Goal: Task Accomplishment & Management: Manage account settings

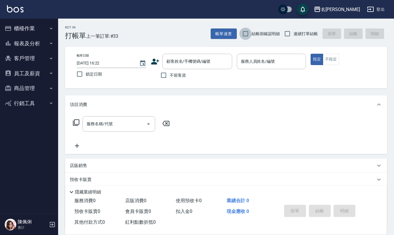
click at [248, 34] on input "結帳前確認明細" at bounding box center [245, 34] width 12 height 12
checkbox input "true"
click at [284, 35] on input "連續打單結帳" at bounding box center [287, 34] width 12 height 12
checkbox input "true"
click at [163, 74] on input "不留客資" at bounding box center [163, 75] width 12 height 12
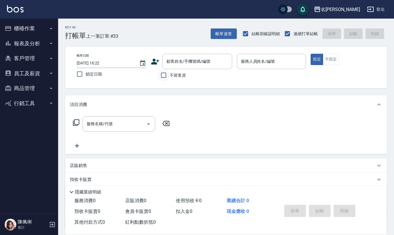
checkbox input "true"
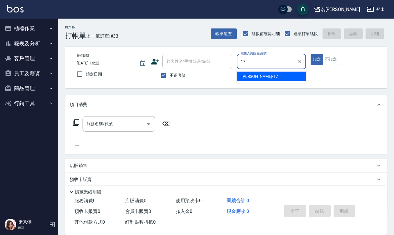
type input "[PERSON_NAME]-17"
type button "true"
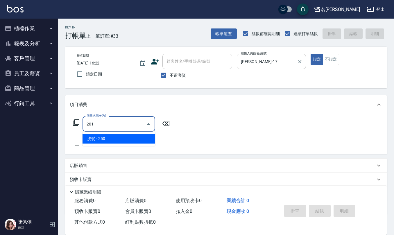
type input "洗髮(201)"
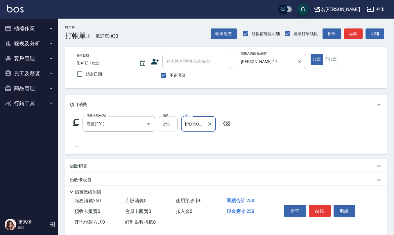
type input "[PERSON_NAME]-17"
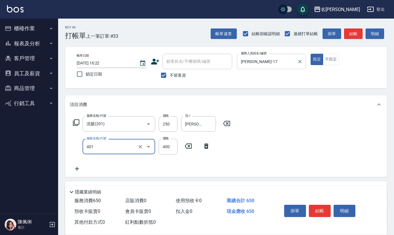
type input "剪髮(401)"
type input "450"
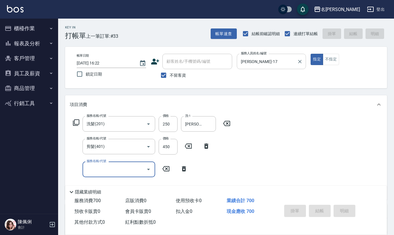
type input "[DATE] 18:22"
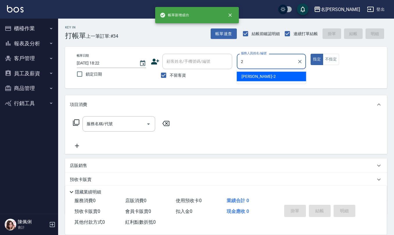
type input "[PERSON_NAME]-2"
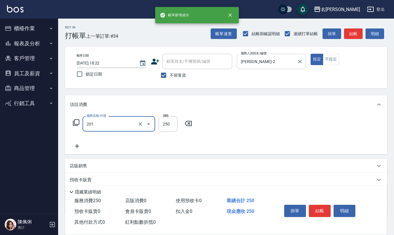
type input "洗髮(201)"
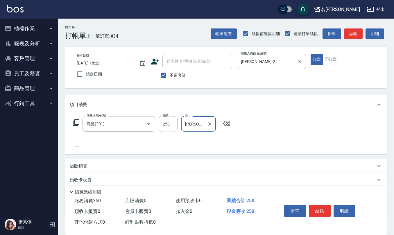
type input "[PERSON_NAME]-29"
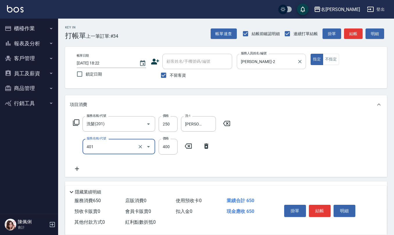
type input "剪髮(401)"
type input "350"
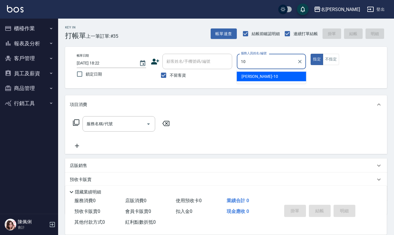
type input "[PERSON_NAME]-10"
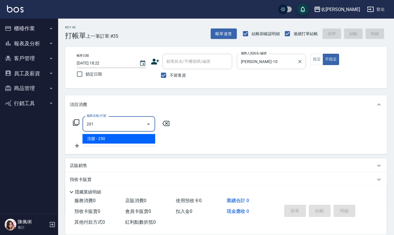
type input "洗髮(201)"
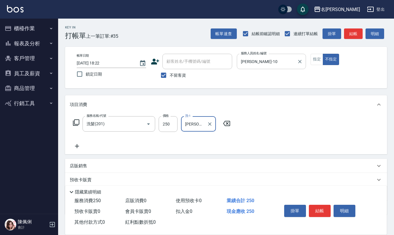
type input "[PERSON_NAME]-23"
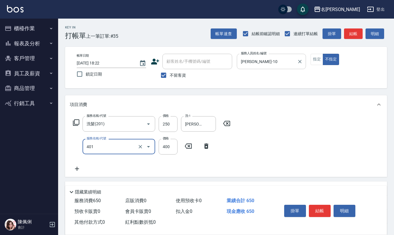
type input "剪髮(401)"
type input "200"
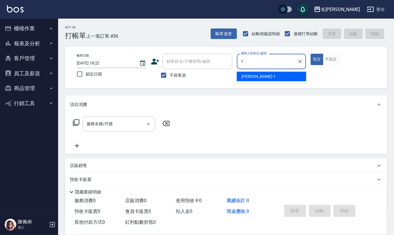
type input "[PERSON_NAME]1"
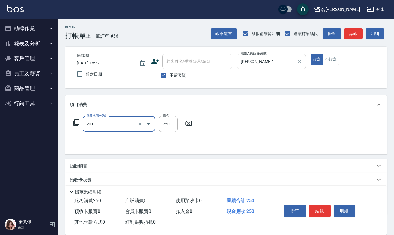
type input "洗髮(201)"
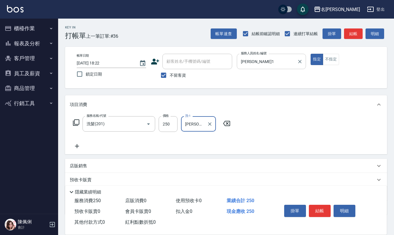
type input "[PERSON_NAME]-23"
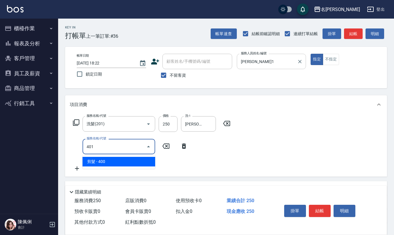
type input "剪髮(401)"
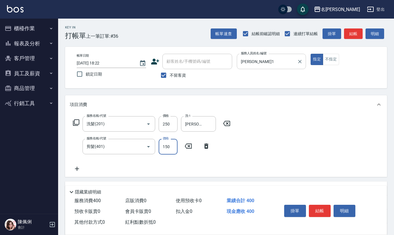
type input "150"
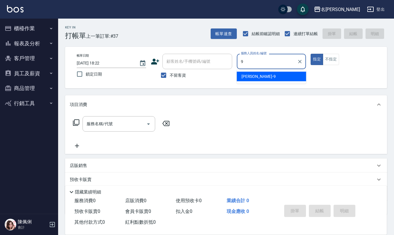
type input "[PERSON_NAME]-9"
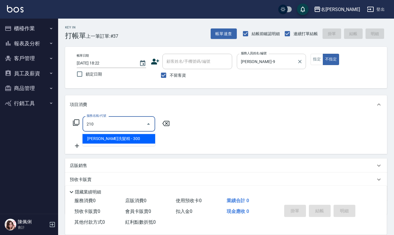
type input "[PERSON_NAME]洗髮精(210)"
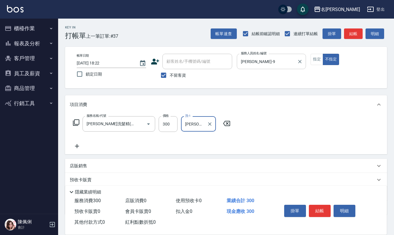
type input "[PERSON_NAME]-32"
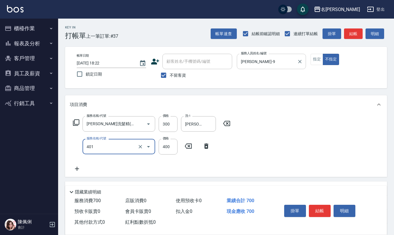
type input "剪髮(401)"
type input "200"
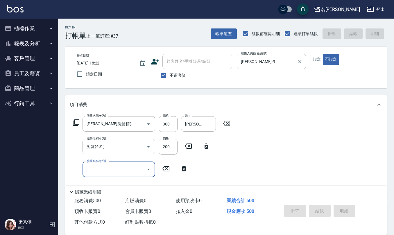
type input "[DATE] 18:23"
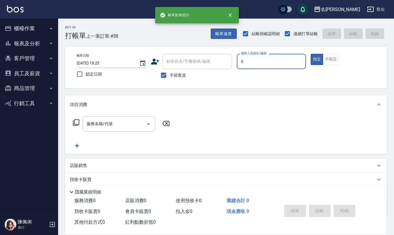
type input "[PERSON_NAME]5"
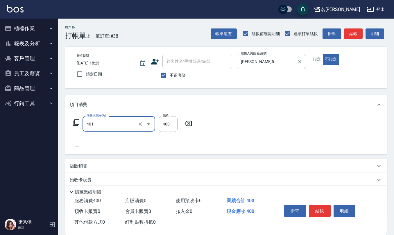
type input "剪髮(401)"
type input "150"
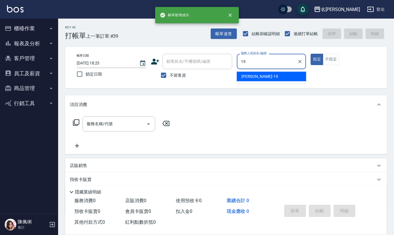
type input "[PERSON_NAME]-19"
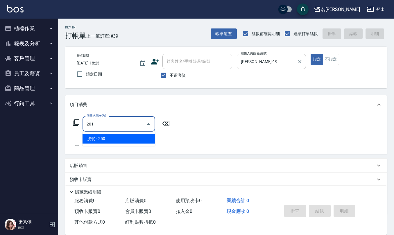
type input "洗髮(201)"
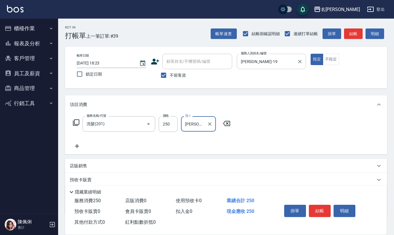
type input "[PERSON_NAME]5"
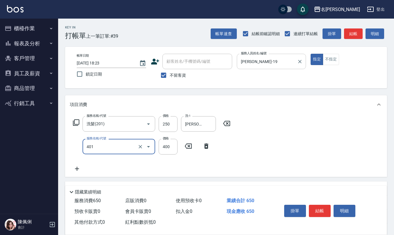
type input "剪髮(401)"
type input "500"
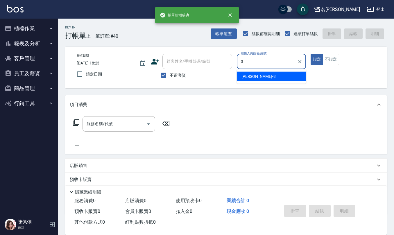
type input "[PERSON_NAME]-3"
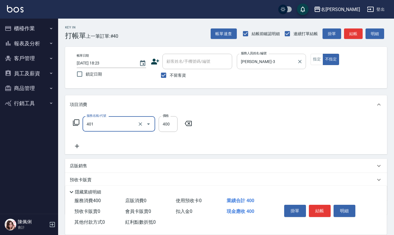
type input "剪髮(401)"
type input "150"
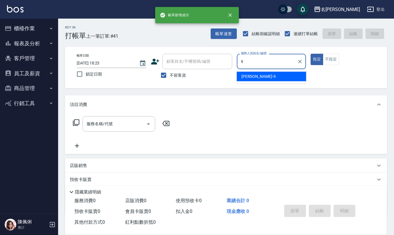
type input "[PERSON_NAME]-9"
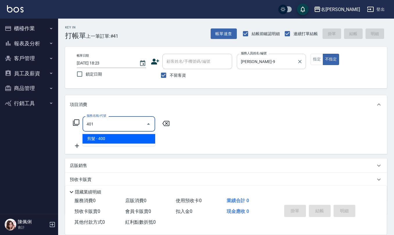
type input "剪髮(401)"
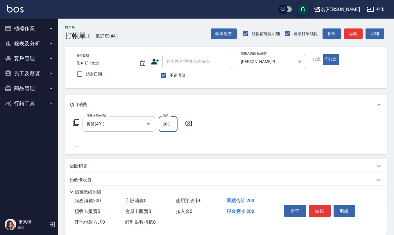
type input "200"
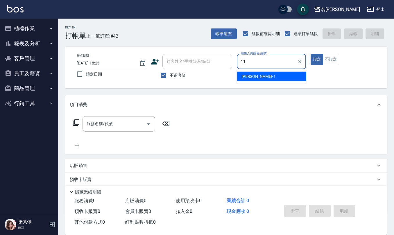
type input "[PERSON_NAME]橙-11"
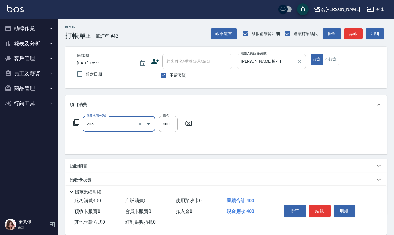
type input "健康洗(206)"
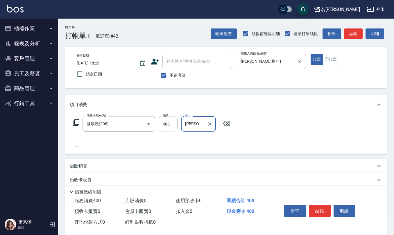
type input "[PERSON_NAME]橙-11"
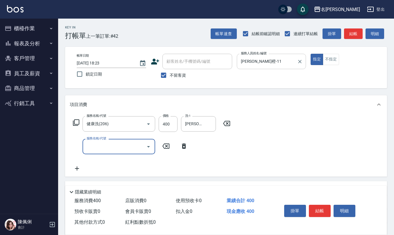
type input "4"
type input "水樣結構式1200(713)"
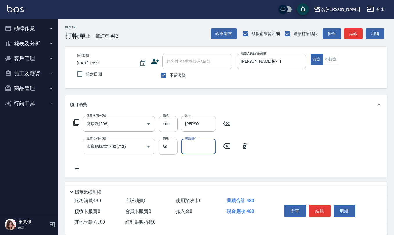
click at [169, 150] on input "80" at bounding box center [168, 147] width 19 height 16
type input "840"
type input "[PERSON_NAME]橙-11"
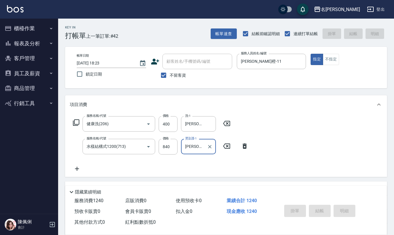
type input "[DATE] 18:24"
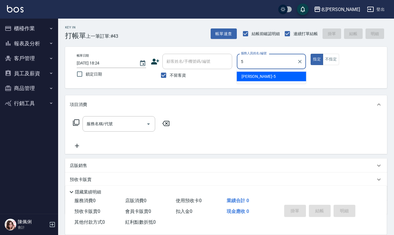
type input "[PERSON_NAME]5"
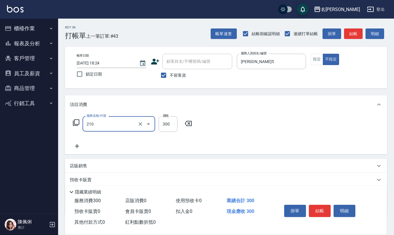
type input "[PERSON_NAME]洗髮精(210)"
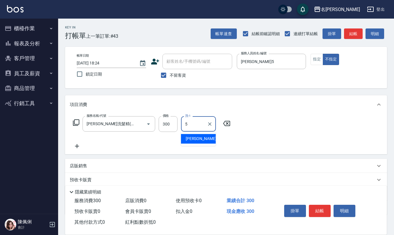
type input "[PERSON_NAME]5"
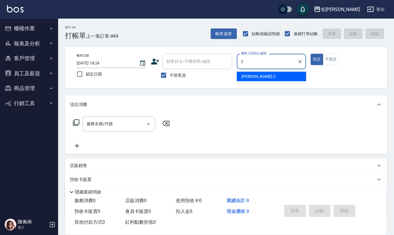
type input "[PERSON_NAME]-2"
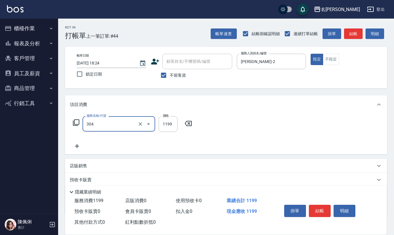
type input "離子燙(特價)(304)"
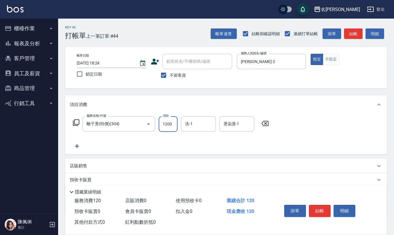
type input "1200"
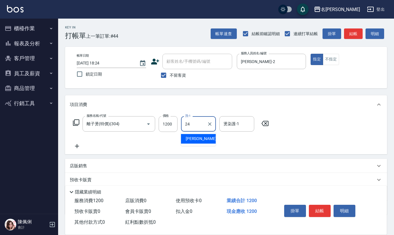
type input "[PERSON_NAME]-24"
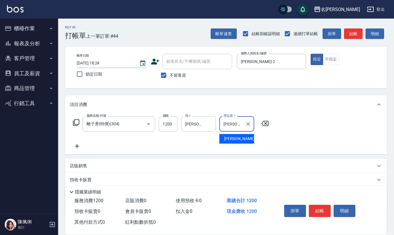
type input "[PERSON_NAME]-24"
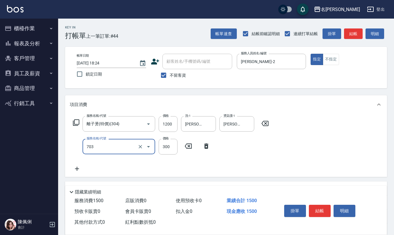
type input "(1236)設計師(703)"
type input "300"
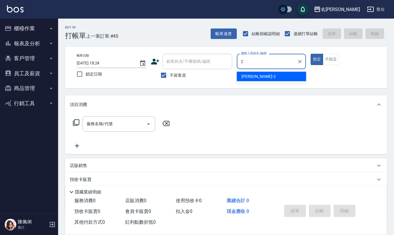
type input "[PERSON_NAME]-2"
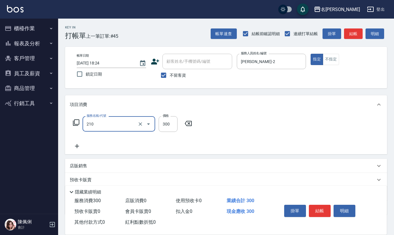
type input "[PERSON_NAME]洗髮精(210)"
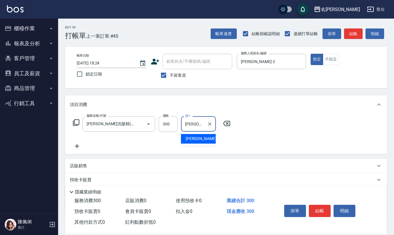
type input "[PERSON_NAME]-24"
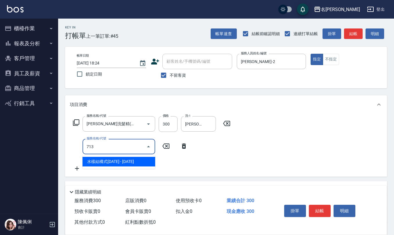
type input "水樣結構式1200(713)"
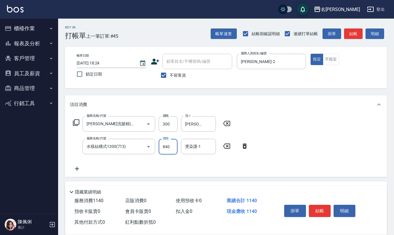
type input "840"
type input "[PERSON_NAME]-24"
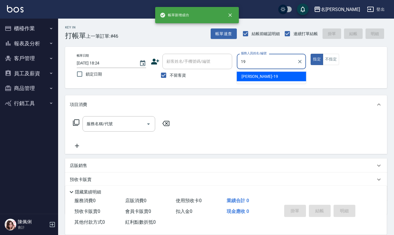
type input "[PERSON_NAME]-19"
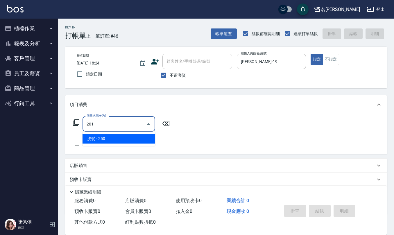
type input "洗髮(201)"
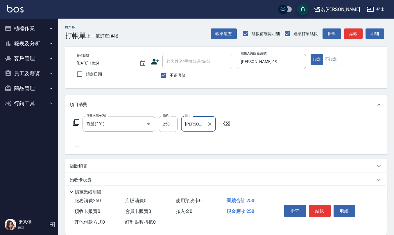
type input "[PERSON_NAME]-33"
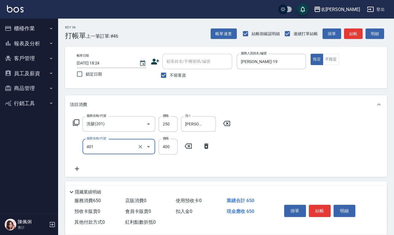
type input "剪髮(401)"
type input "500"
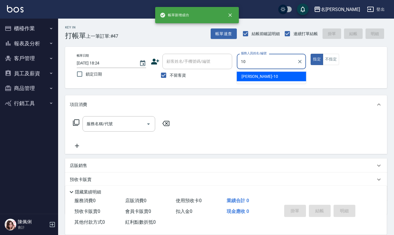
type input "[PERSON_NAME]-10"
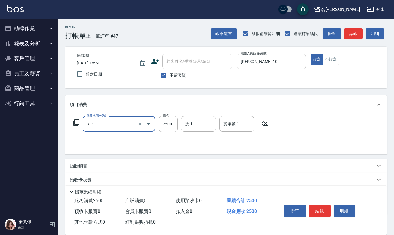
type input "生化還原2500(313)"
type input "2550"
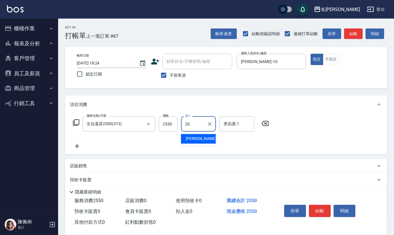
type input "[PERSON_NAME]-20"
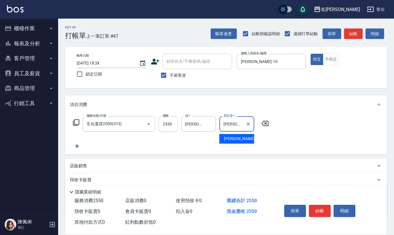
type input "[PERSON_NAME]-20"
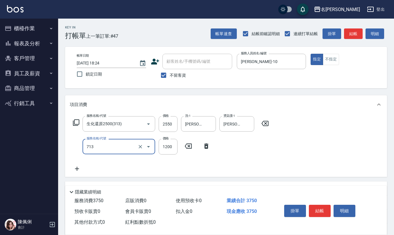
type input "水樣結構式1200(713)"
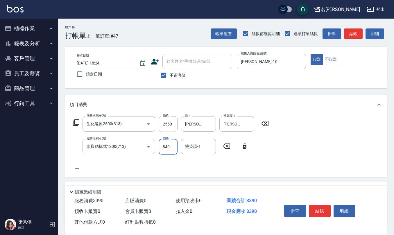
type input "840"
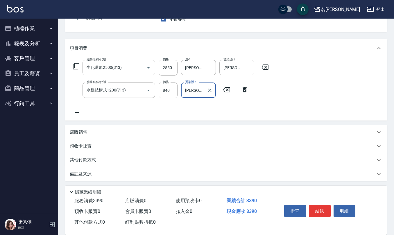
scroll to position [57, 0]
type input "[PERSON_NAME]-20"
click at [119, 170] on div "備註及來源" at bounding box center [226, 173] width 322 height 14
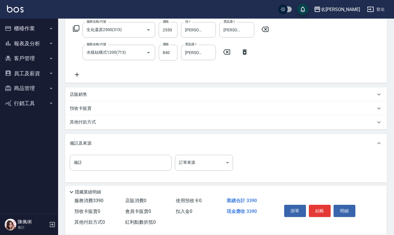
scroll to position [96, 0]
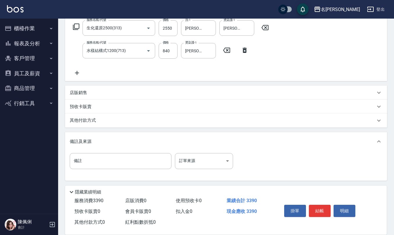
click at [142, 211] on div "Key In 打帳單 上一筆訂單:#47 帳單速查 結帳前確認明細 連續打單結帳 掛單 結帳 明細 帳單日期 [DATE] 18:24 鎖定日期 顧客姓名/手…" at bounding box center [226, 79] width 336 height 312
type input "j"
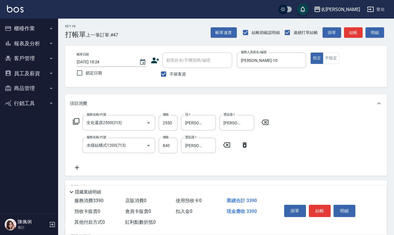
scroll to position [0, 0]
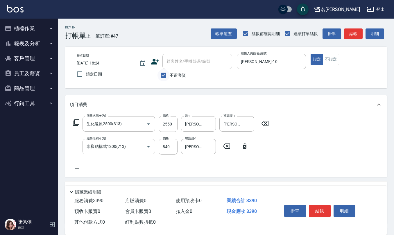
type input "完美p"
click at [161, 78] on input "不留客資" at bounding box center [163, 75] width 12 height 12
checkbox input "false"
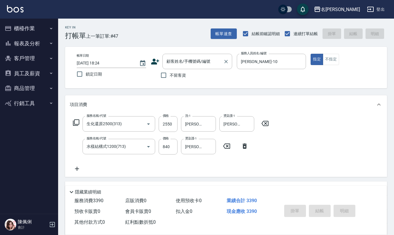
click at [178, 62] on input "顧客姓名/手機號碼/編號" at bounding box center [193, 61] width 56 height 10
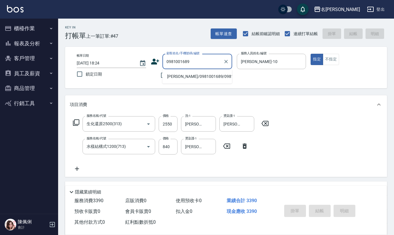
click at [184, 76] on li "[PERSON_NAME]/0981001689/0981001689" at bounding box center [197, 77] width 70 height 10
type input "[PERSON_NAME]/0981001689/0981001689"
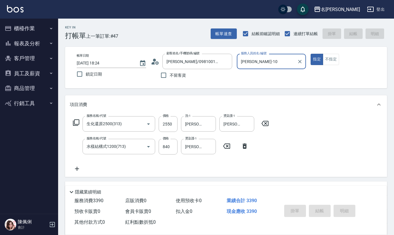
type input "[DATE] 18:25"
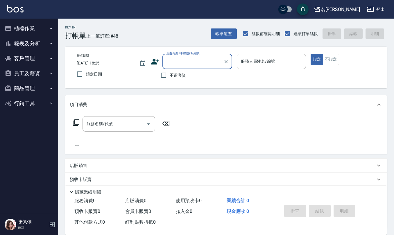
click at [170, 77] on span "不留客資" at bounding box center [178, 75] width 16 height 6
click at [170, 77] on input "不留客資" at bounding box center [163, 75] width 12 height 12
checkbox input "true"
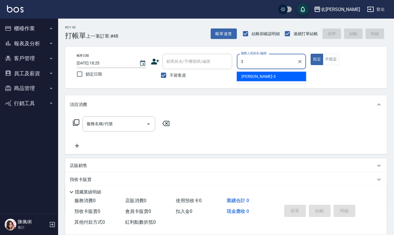
type input "[PERSON_NAME]-3"
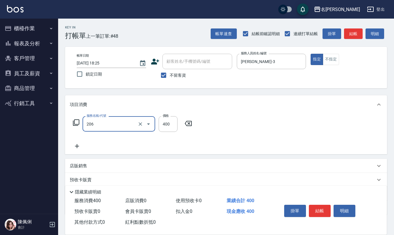
type input "健康洗(206)"
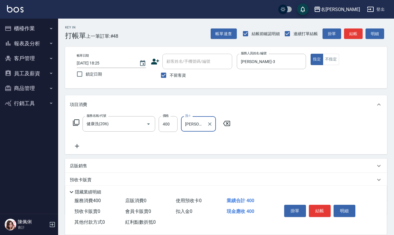
type input "[PERSON_NAME]-32"
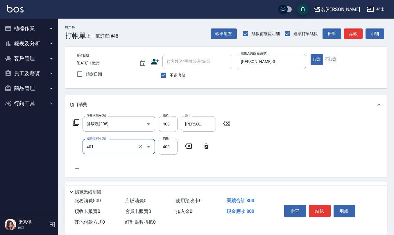
type input "剪髮(401)"
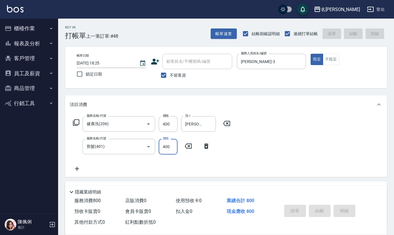
type input "[DATE] 18:42"
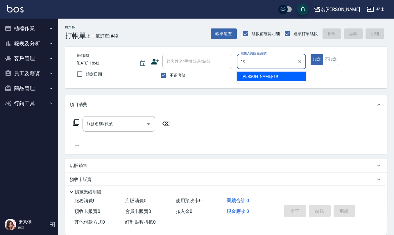
type input "[PERSON_NAME]-19"
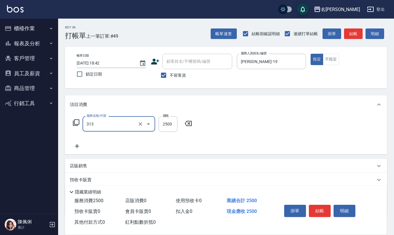
type input "生化還原2500(313)"
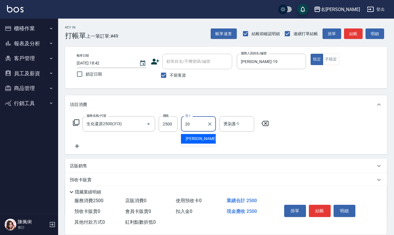
type input "[PERSON_NAME]-20"
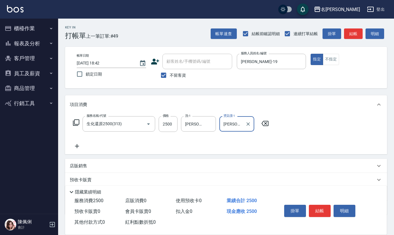
type input "[PERSON_NAME]-20"
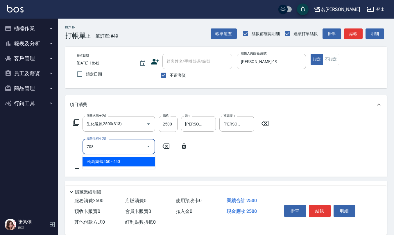
type input "松島舞鶴450(708)"
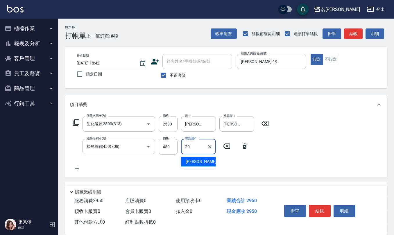
type input "[PERSON_NAME]-20"
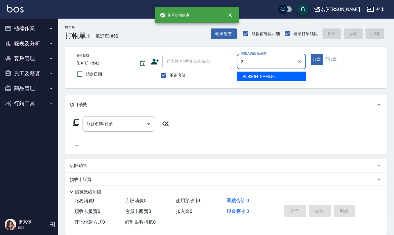
type input "[PERSON_NAME]-2"
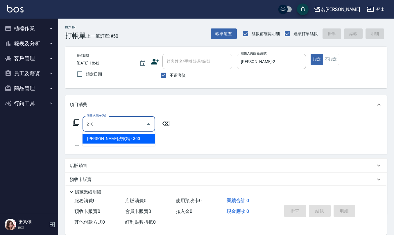
type input "[PERSON_NAME]洗髮精(210)"
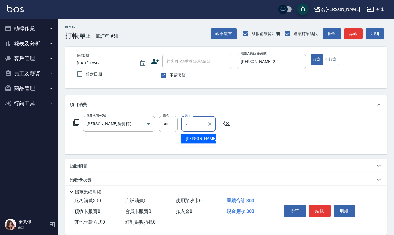
type input "[PERSON_NAME]-23"
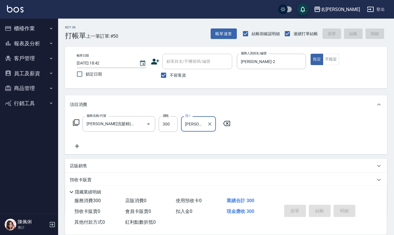
type input "[DATE] 18:43"
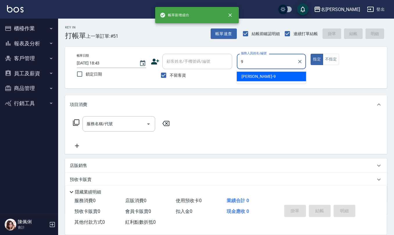
type input "[PERSON_NAME]-9"
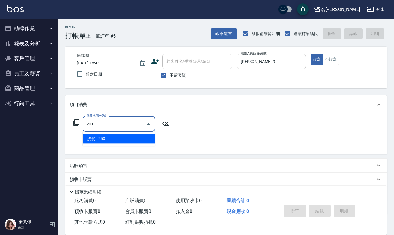
type input "洗髮(201)"
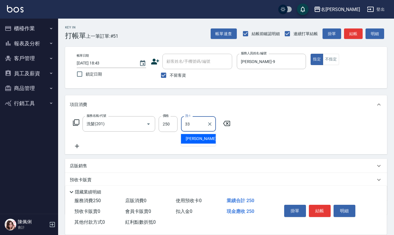
type input "[PERSON_NAME]-33"
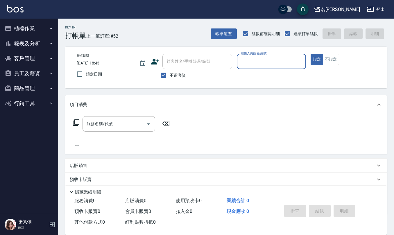
click at [310, 54] on button "指定" at bounding box center [316, 59] width 12 height 11
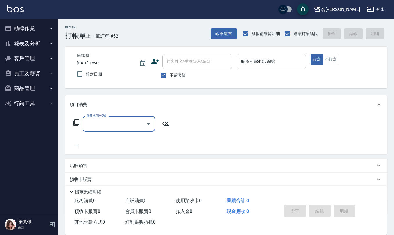
click at [260, 67] on div "服務人員姓名/編號" at bounding box center [271, 61] width 69 height 15
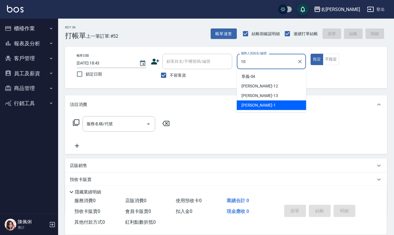
type input "[PERSON_NAME]-10"
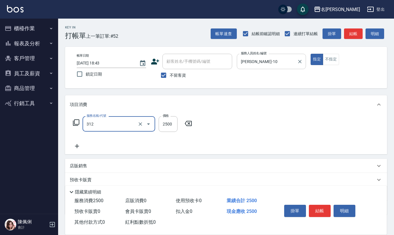
type input "有氧水離子燙2500(312)"
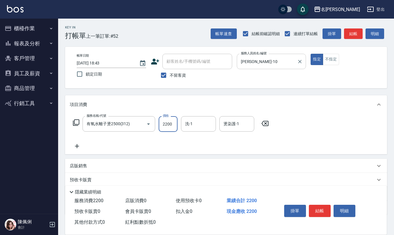
type input "2200"
type input "[PERSON_NAME]-20"
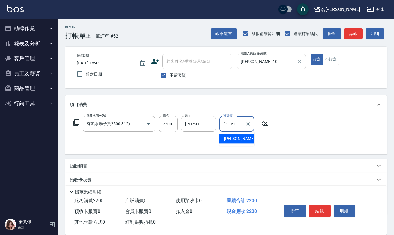
type input "[PERSON_NAME]-20"
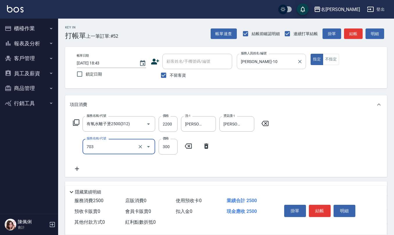
type input "(1236)設計師(703)"
type input "300"
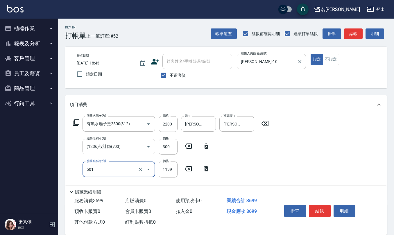
type input "染髮(501)"
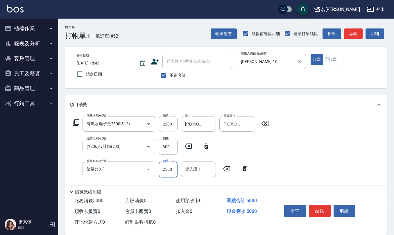
type input "2500"
type input "[PERSON_NAME]-20"
drag, startPoint x: 162, startPoint y: 74, endPoint x: 167, endPoint y: 67, distance: 8.7
click at [162, 75] on input "不留客資" at bounding box center [163, 75] width 12 height 12
checkbox input "false"
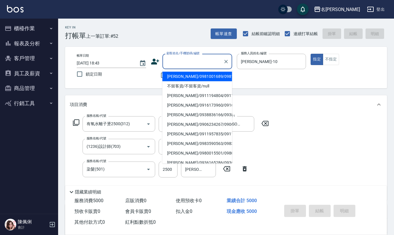
click at [170, 63] on input "顧客姓名/手機號碼/編號" at bounding box center [193, 61] width 56 height 10
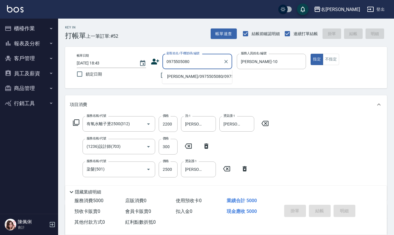
click at [181, 78] on li "[PERSON_NAME]/0975505080/0975505080" at bounding box center [197, 77] width 70 height 10
type input "[PERSON_NAME]/0975505080/0975505080"
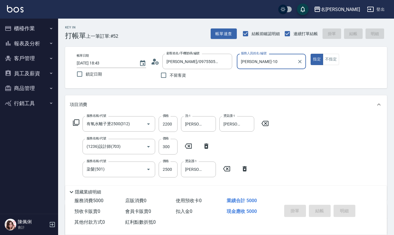
type input "[DATE] 19:04"
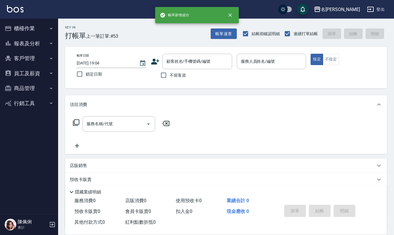
click at [177, 76] on span "不留客資" at bounding box center [178, 75] width 16 height 6
click at [170, 76] on input "不留客資" at bounding box center [163, 75] width 12 height 12
checkbox input "true"
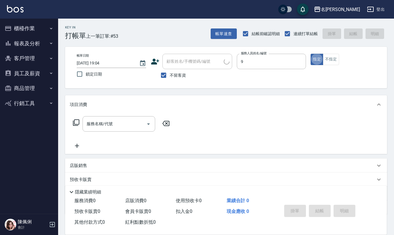
type input "[PERSON_NAME]-9"
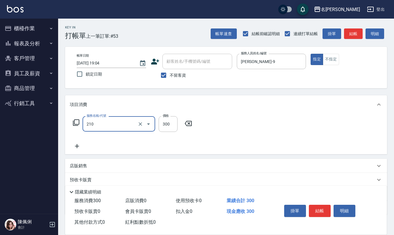
type input "[PERSON_NAME]洗髮精(210)"
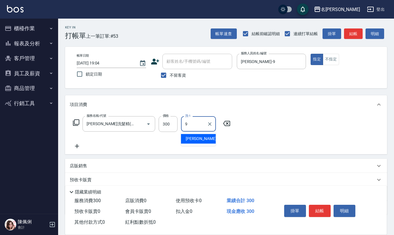
type input "[PERSON_NAME]-9"
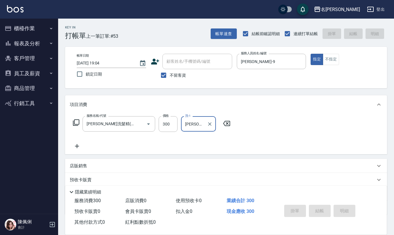
type input "[DATE] 19:09"
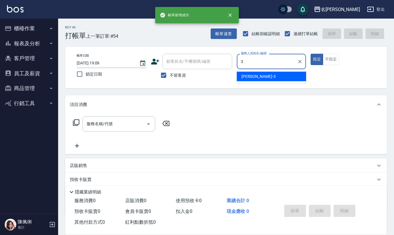
type input "[PERSON_NAME]-3"
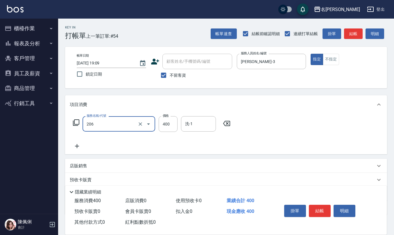
type input "健康洗(206)"
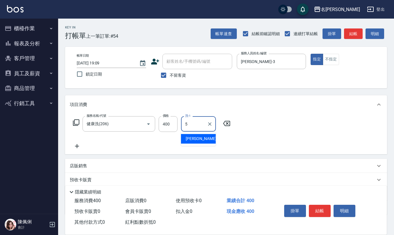
type input "[PERSON_NAME]5"
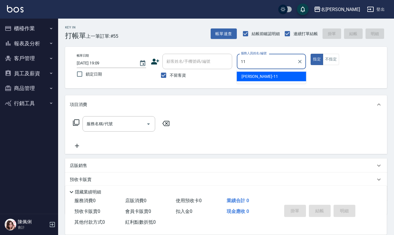
type input "[PERSON_NAME]橙-11"
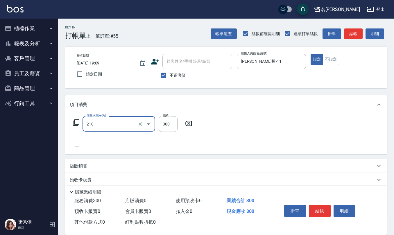
type input "[PERSON_NAME]洗髮精(210)"
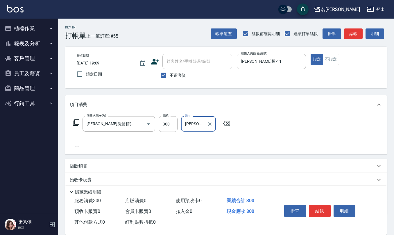
type input "[PERSON_NAME]橙-11"
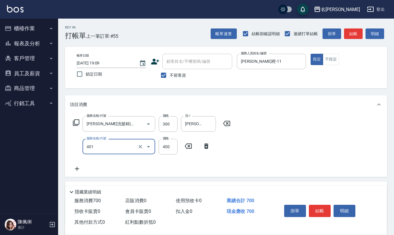
type input "剪髮(401)"
type input "200"
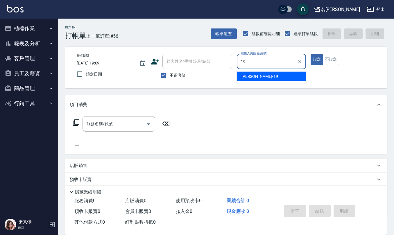
type input "[PERSON_NAME]-19"
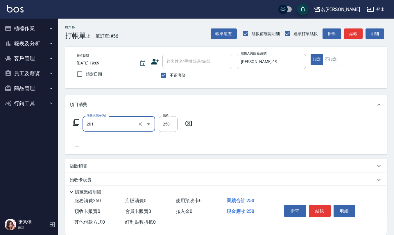
type input "洗髮(201)"
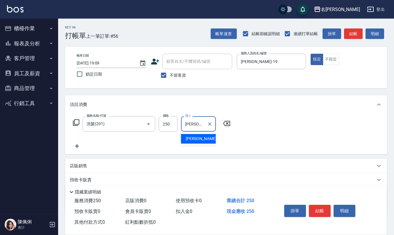
type input "[PERSON_NAME]-33"
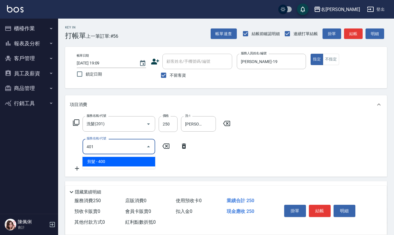
type input "剪髮(401)"
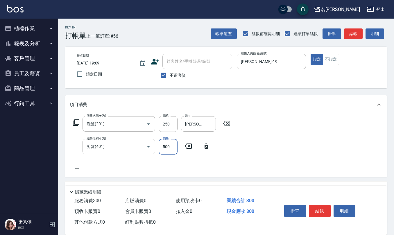
type input "500"
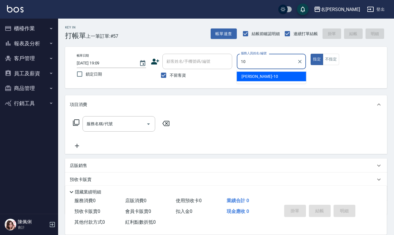
type input "[PERSON_NAME]-10"
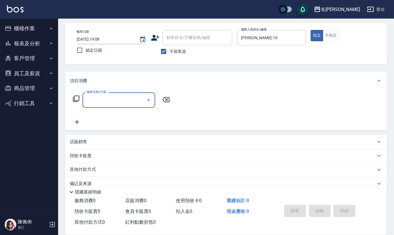
scroll to position [34, 0]
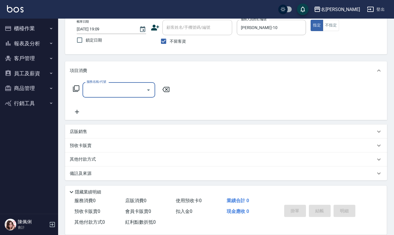
click at [117, 127] on div "店販銷售" at bounding box center [226, 132] width 322 height 14
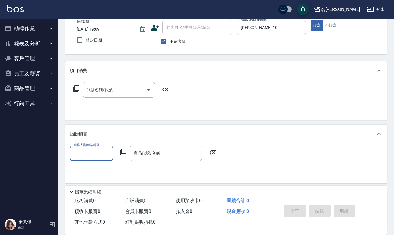
scroll to position [0, 0]
type input "[PERSON_NAME]-10"
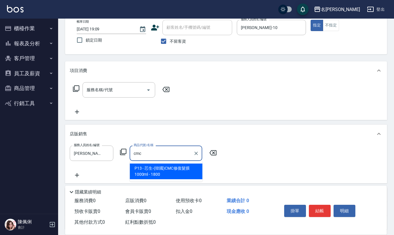
type input "芯生-(韓國)CMC修復髮膜1000ml"
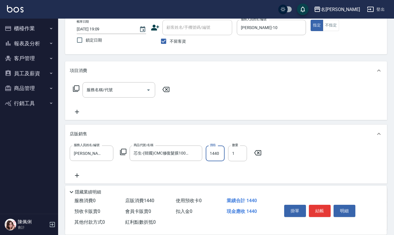
type input "1440"
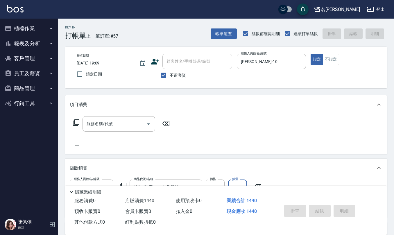
type input "[DATE] 19:10"
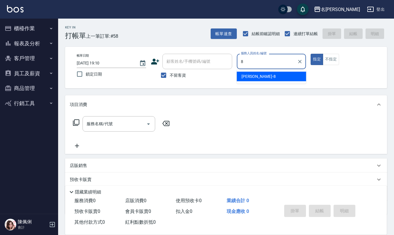
type input "[PERSON_NAME]-8"
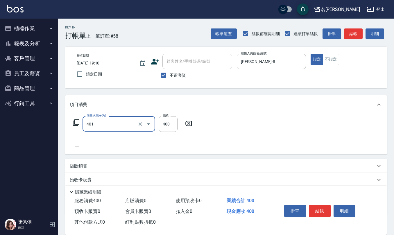
type input "剪髮(401)"
type input "500"
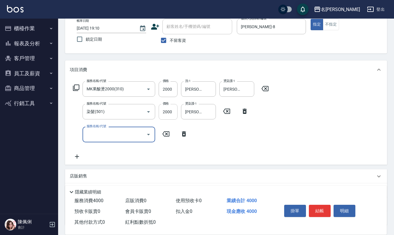
scroll to position [79, 0]
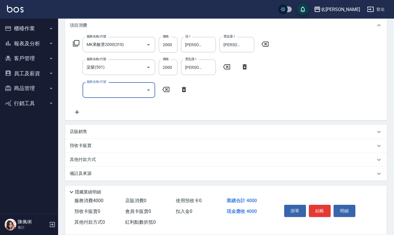
click at [120, 135] on div "店販銷售" at bounding box center [226, 132] width 322 height 14
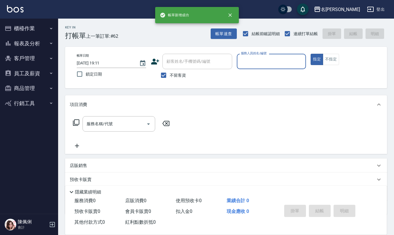
scroll to position [0, 0]
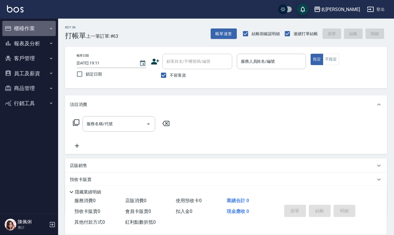
click at [34, 27] on button "櫃檯作業" at bounding box center [28, 28] width 53 height 15
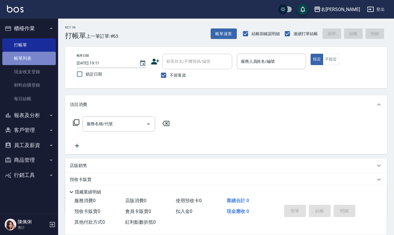
click at [30, 56] on link "帳單列表" at bounding box center [28, 58] width 53 height 13
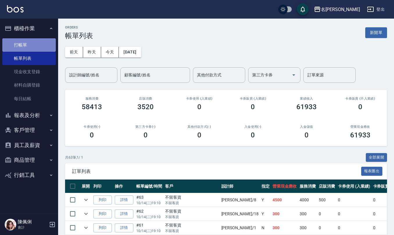
click at [20, 46] on link "打帳單" at bounding box center [28, 44] width 53 height 13
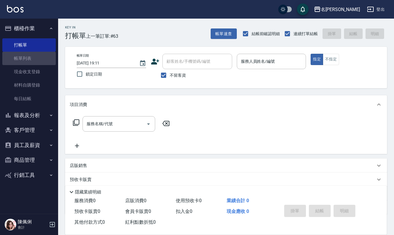
drag, startPoint x: 26, startPoint y: 57, endPoint x: 104, endPoint y: 101, distance: 89.2
click at [26, 57] on link "帳單列表" at bounding box center [28, 58] width 53 height 13
click at [26, 58] on link "帳單列表" at bounding box center [28, 58] width 53 height 13
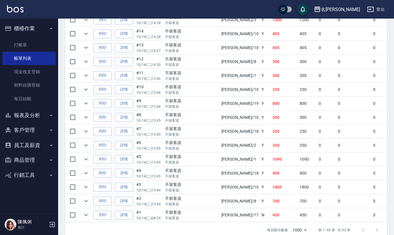
scroll to position [852, 0]
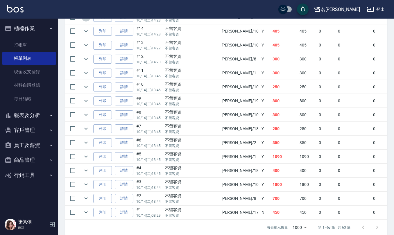
click at [87, 18] on icon "expand row" at bounding box center [85, 17] width 3 height 2
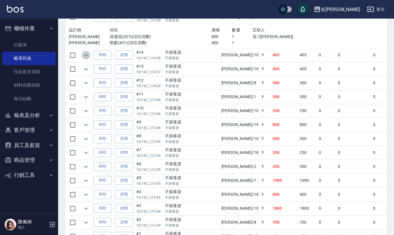
click at [85, 59] on icon "expand row" at bounding box center [85, 55] width 7 height 7
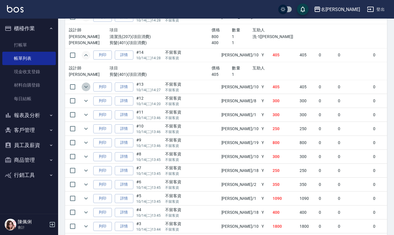
click at [87, 90] on icon "expand row" at bounding box center [85, 86] width 7 height 7
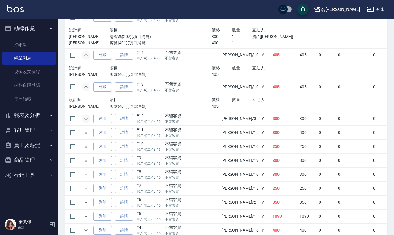
click at [87, 122] on icon "expand row" at bounding box center [85, 118] width 7 height 7
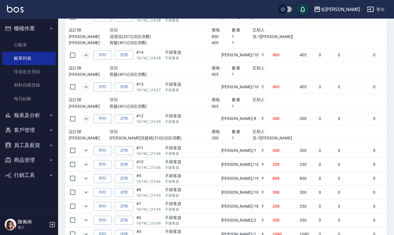
scroll to position [890, 0]
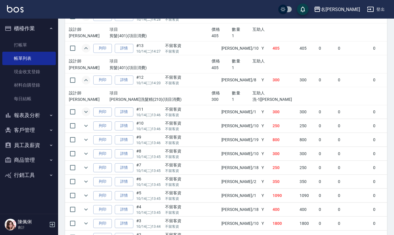
click at [86, 115] on icon "expand row" at bounding box center [85, 111] width 7 height 7
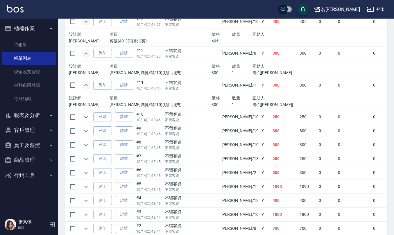
scroll to position [929, 0]
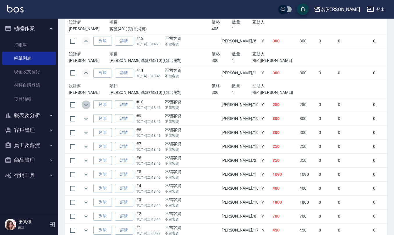
click at [87, 106] on icon "expand row" at bounding box center [85, 105] width 3 height 2
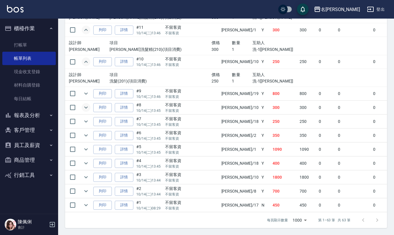
scroll to position [990, 0]
click at [87, 90] on icon "expand row" at bounding box center [85, 93] width 7 height 7
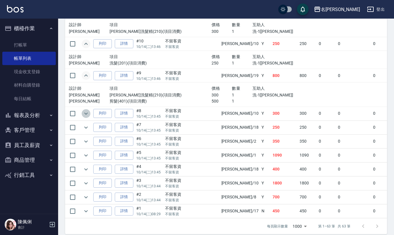
click at [87, 114] on icon "expand row" at bounding box center [85, 113] width 3 height 2
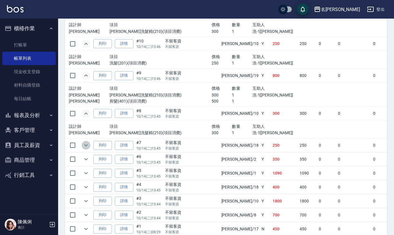
click at [86, 149] on icon "expand row" at bounding box center [85, 145] width 7 height 7
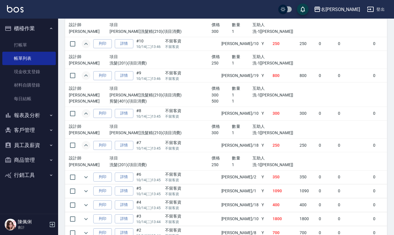
scroll to position [1029, 0]
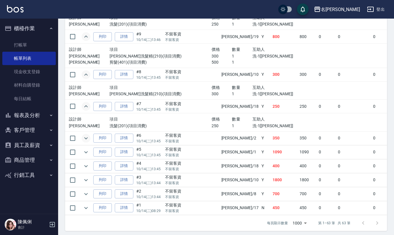
click at [84, 142] on icon "expand row" at bounding box center [85, 138] width 7 height 7
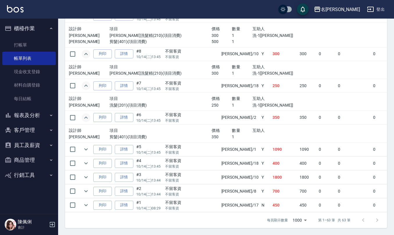
scroll to position [1068, 0]
click at [88, 146] on icon "expand row" at bounding box center [85, 149] width 7 height 7
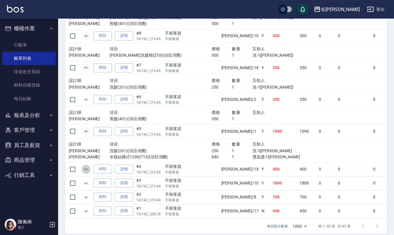
click at [87, 173] on icon "expand row" at bounding box center [85, 169] width 7 height 7
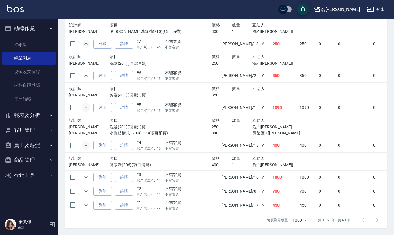
scroll to position [1110, 0]
click at [86, 174] on icon "expand row" at bounding box center [85, 177] width 7 height 7
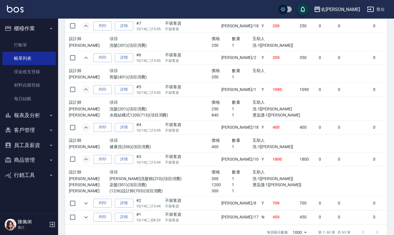
scroll to position [1140, 0]
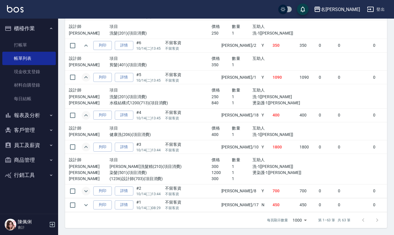
click at [85, 188] on icon "expand row" at bounding box center [85, 191] width 7 height 7
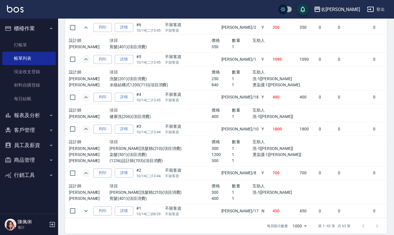
scroll to position [1164, 0]
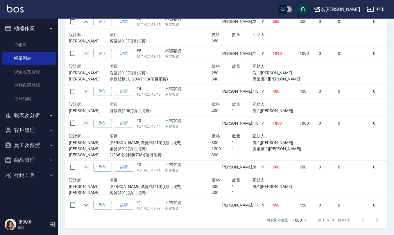
click at [88, 202] on icon "expand row" at bounding box center [85, 205] width 7 height 7
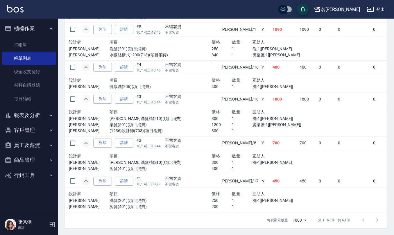
scroll to position [1188, 0]
click at [39, 71] on link "現金收支登錄" at bounding box center [28, 71] width 53 height 13
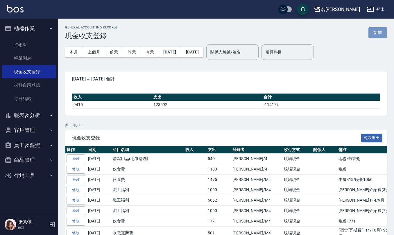
drag, startPoint x: 379, startPoint y: 31, endPoint x: 360, endPoint y: 62, distance: 35.8
click at [379, 32] on button "新增" at bounding box center [377, 32] width 19 height 11
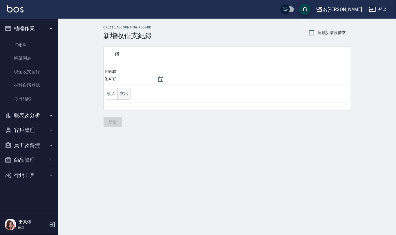
click at [124, 94] on button "支出" at bounding box center [124, 94] width 13 height 12
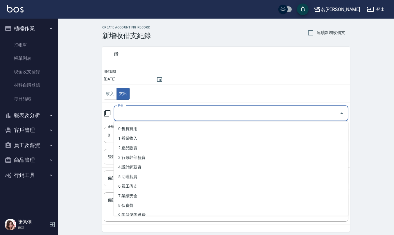
click at [132, 109] on input "科目" at bounding box center [226, 113] width 221 height 10
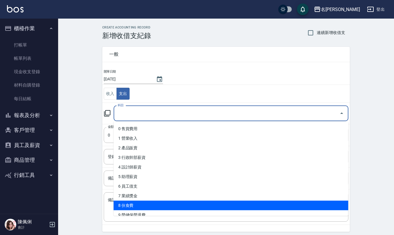
click at [139, 205] on li "8 伙食費" at bounding box center [231, 206] width 235 height 10
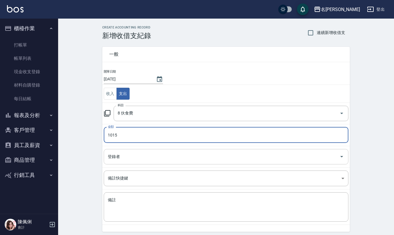
drag, startPoint x: 148, startPoint y: 157, endPoint x: 144, endPoint y: 151, distance: 6.9
click at [148, 157] on input "登錄者" at bounding box center [221, 157] width 231 height 10
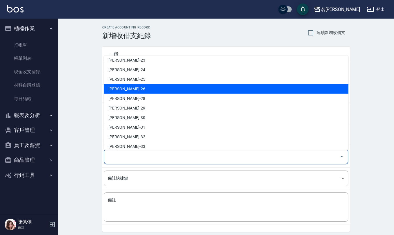
scroll to position [271, 0]
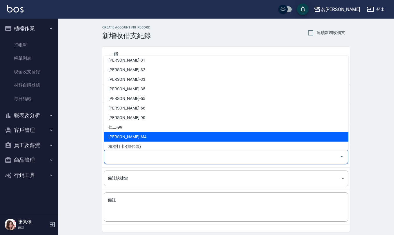
drag, startPoint x: 146, startPoint y: 134, endPoint x: 146, endPoint y: 137, distance: 3.8
click at [146, 134] on li "[PERSON_NAME]-M4" at bounding box center [226, 137] width 245 height 10
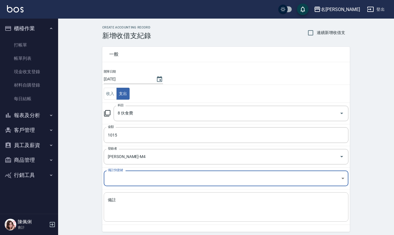
click at [142, 207] on textarea "備註" at bounding box center [226, 207] width 236 height 20
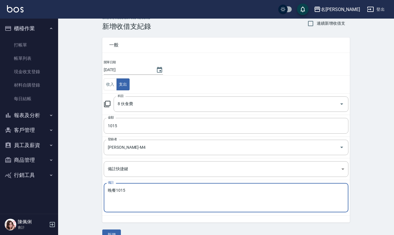
scroll to position [22, 0]
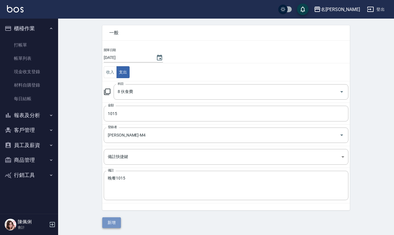
click at [114, 218] on button "新增" at bounding box center [111, 222] width 19 height 11
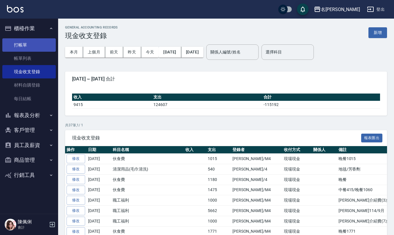
click at [24, 47] on link "打帳單" at bounding box center [28, 44] width 53 height 13
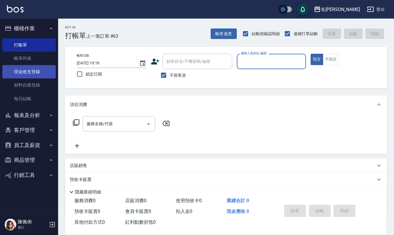
click at [30, 72] on link "現金收支登錄" at bounding box center [28, 71] width 53 height 13
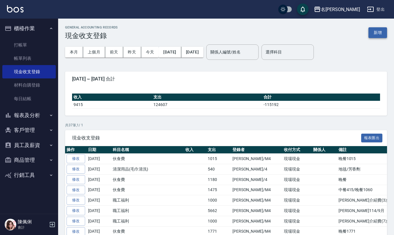
click at [379, 31] on button "新增" at bounding box center [377, 32] width 19 height 11
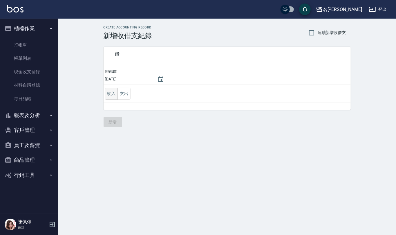
click at [111, 92] on button "收入" at bounding box center [111, 94] width 13 height 12
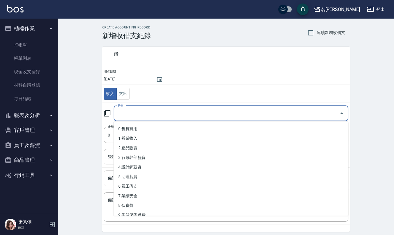
click at [124, 115] on input "科目" at bounding box center [226, 113] width 221 height 10
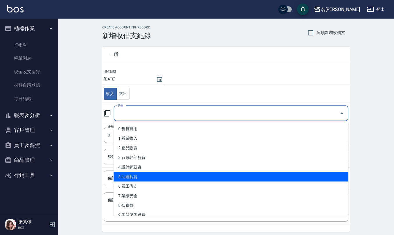
click at [138, 174] on li "5 助理薪資" at bounding box center [231, 177] width 235 height 10
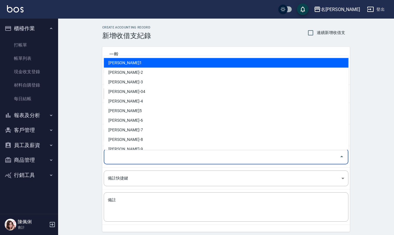
click at [139, 155] on input "登錄者" at bounding box center [221, 157] width 231 height 10
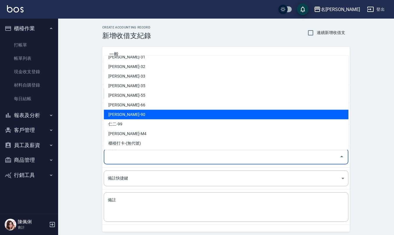
scroll to position [275, 0]
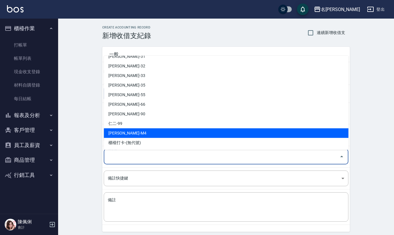
click at [144, 129] on li "[PERSON_NAME]-M4" at bounding box center [226, 133] width 245 height 10
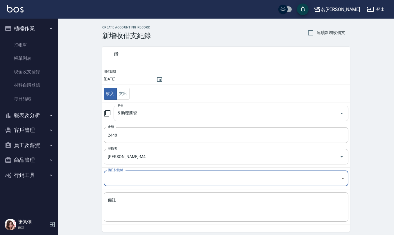
click at [145, 202] on textarea "備註" at bounding box center [226, 207] width 236 height 20
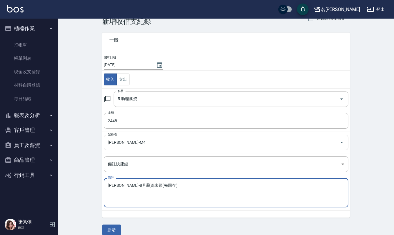
scroll to position [22, 0]
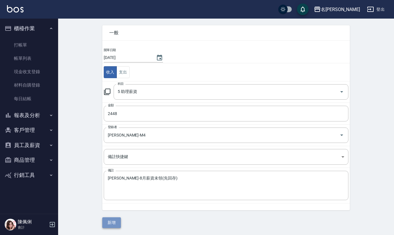
click at [117, 224] on button "新增" at bounding box center [111, 222] width 19 height 11
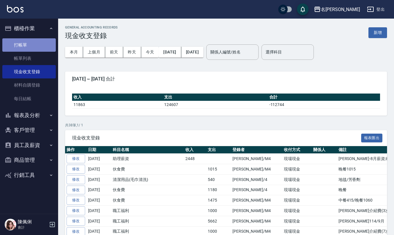
click at [13, 42] on link "打帳單" at bounding box center [28, 44] width 53 height 13
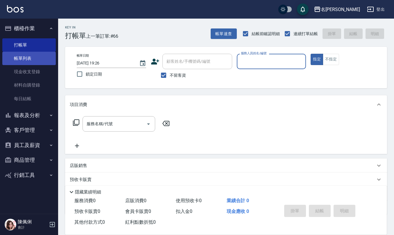
drag, startPoint x: 24, startPoint y: 59, endPoint x: 30, endPoint y: 62, distance: 5.7
click at [25, 59] on link "帳單列表" at bounding box center [28, 58] width 53 height 13
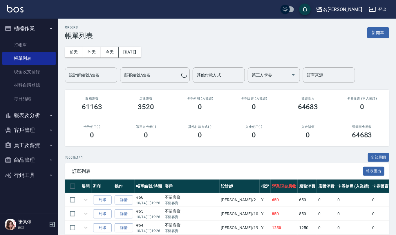
click at [104, 73] on input "設計師編號/姓名" at bounding box center [91, 75] width 47 height 10
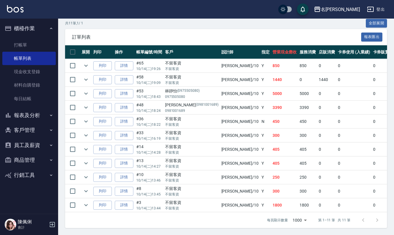
scroll to position [142, 0]
click at [85, 202] on icon "expand row" at bounding box center [85, 205] width 7 height 7
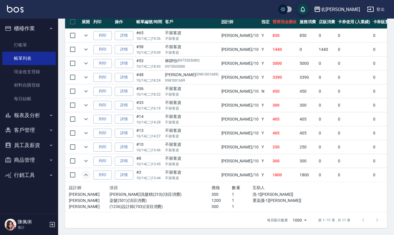
scroll to position [172, 0]
click at [128, 170] on link "詳情" at bounding box center [124, 174] width 19 height 9
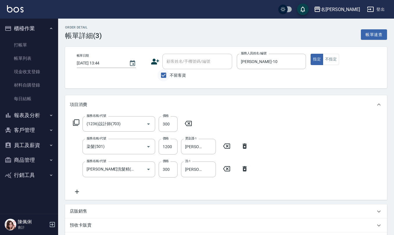
click at [164, 76] on input "不留客資" at bounding box center [163, 75] width 12 height 12
click at [180, 57] on div "顧客姓名/手機號碼/編號 顧客姓名/手機號碼/編號" at bounding box center [197, 61] width 70 height 15
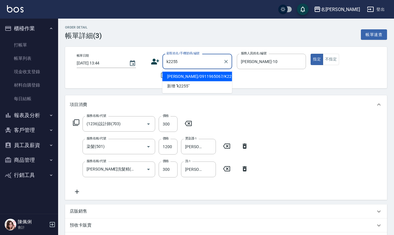
click at [178, 76] on li "[PERSON_NAME]/0911965067/K2255" at bounding box center [197, 77] width 70 height 10
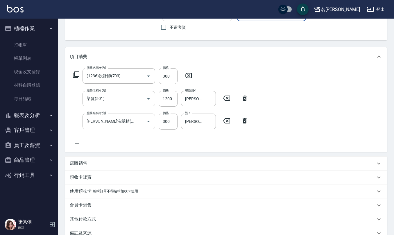
scroll to position [114, 0]
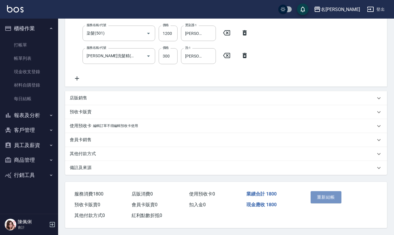
drag, startPoint x: 322, startPoint y: 198, endPoint x: 324, endPoint y: 193, distance: 5.0
click at [322, 198] on button "重新結帳" at bounding box center [325, 197] width 31 height 12
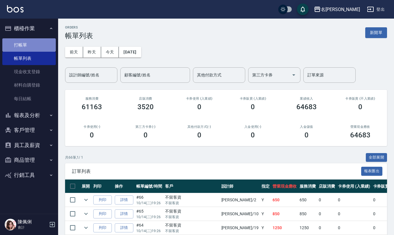
click at [31, 45] on link "打帳單" at bounding box center [28, 44] width 53 height 13
